Goal: Transaction & Acquisition: Purchase product/service

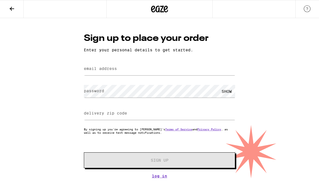
click at [153, 10] on icon at bounding box center [159, 9] width 17 height 10
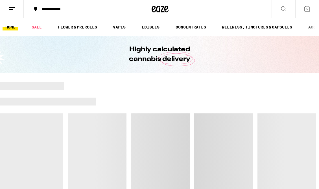
click at [58, 7] on div "**********" at bounding box center [69, 9] width 60 height 4
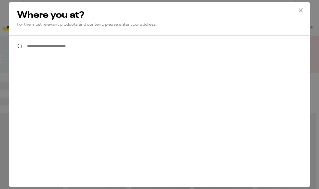
click at [60, 46] on input "**********" at bounding box center [159, 46] width 301 height 22
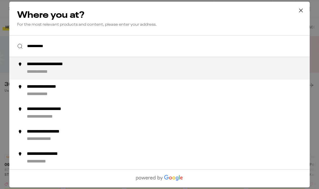
click at [61, 64] on div "**********" at bounding box center [57, 65] width 61 height 6
type input "**********"
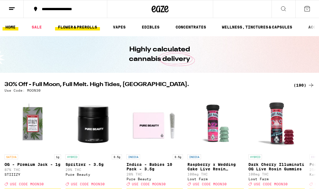
click at [81, 29] on link "FLOWER & PREROLLS" at bounding box center [77, 27] width 45 height 7
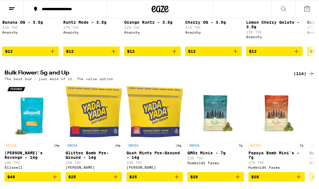
scroll to position [141, 0]
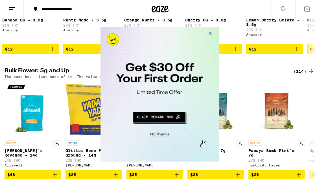
click at [209, 36] on button "Close Modal" at bounding box center [209, 34] width 15 height 14
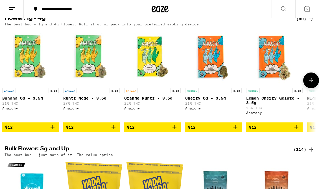
scroll to position [0, 0]
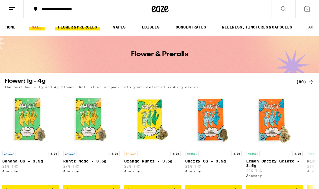
click at [39, 25] on link "SALE" at bounding box center [37, 27] width 16 height 7
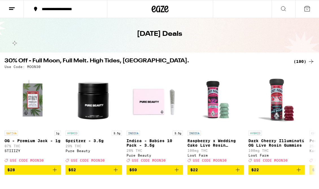
scroll to position [28, 0]
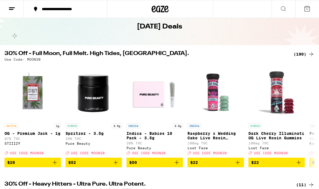
click at [303, 54] on div "(190)" at bounding box center [304, 54] width 21 height 7
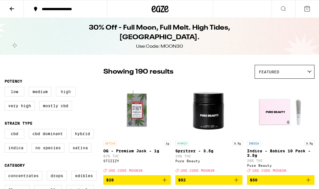
click at [67, 94] on label "High" at bounding box center [66, 92] width 20 height 10
click at [6, 88] on input "High" at bounding box center [6, 88] width 0 height 0
checkbox input "true"
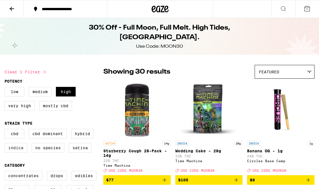
click at [19, 150] on label "Indica" at bounding box center [16, 148] width 23 height 10
click at [6, 130] on input "Indica" at bounding box center [6, 130] width 0 height 0
checkbox input "true"
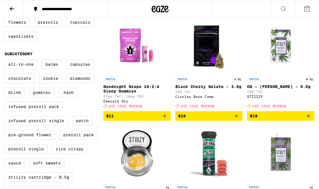
scroll to position [172, 0]
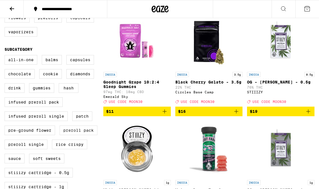
click at [68, 135] on label "Preroll Pack" at bounding box center [79, 131] width 38 height 10
click at [6, 56] on input "Preroll Pack" at bounding box center [6, 56] width 0 height 0
checkbox input "true"
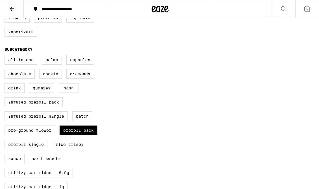
click at [43, 107] on label "Infused Preroll Pack" at bounding box center [34, 102] width 58 height 10
click at [6, 56] on input "Infused Preroll Pack" at bounding box center [6, 56] width 0 height 0
checkbox input "true"
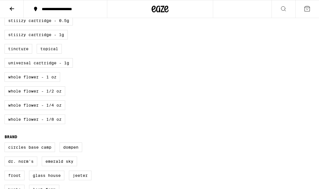
scroll to position [325, 0]
click at [32, 96] on label "Whole Flower - 1/2 oz" at bounding box center [35, 91] width 61 height 10
checkbox input "true"
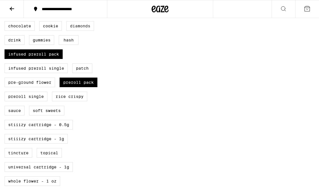
scroll to position [223, 0]
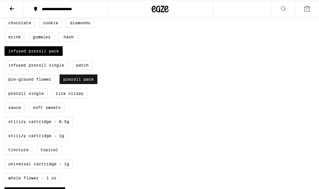
click at [84, 84] on label "Preroll Pack" at bounding box center [79, 80] width 38 height 10
click at [6, 5] on input "Preroll Pack" at bounding box center [6, 5] width 0 height 0
checkbox input "false"
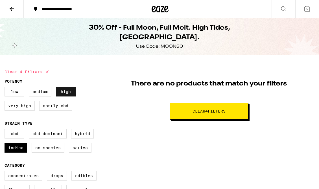
click at [71, 91] on label "High" at bounding box center [66, 92] width 20 height 10
click at [6, 88] on input "High" at bounding box center [6, 88] width 0 height 0
checkbox input "false"
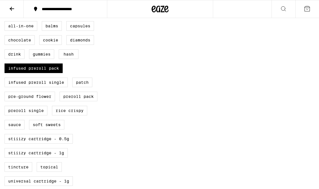
scroll to position [209, 0]
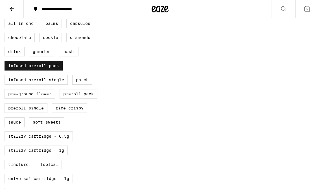
click at [46, 71] on label "Infused Preroll Pack" at bounding box center [34, 66] width 58 height 10
click at [6, 20] on input "Infused Preroll Pack" at bounding box center [6, 19] width 0 height 0
checkbox input "false"
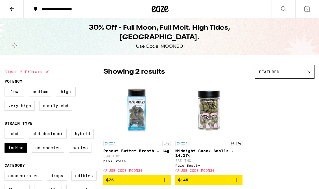
click at [47, 71] on icon at bounding box center [47, 72] width 7 height 7
checkbox input "false"
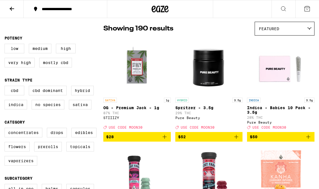
scroll to position [45, 0]
